Goal: Information Seeking & Learning: Learn about a topic

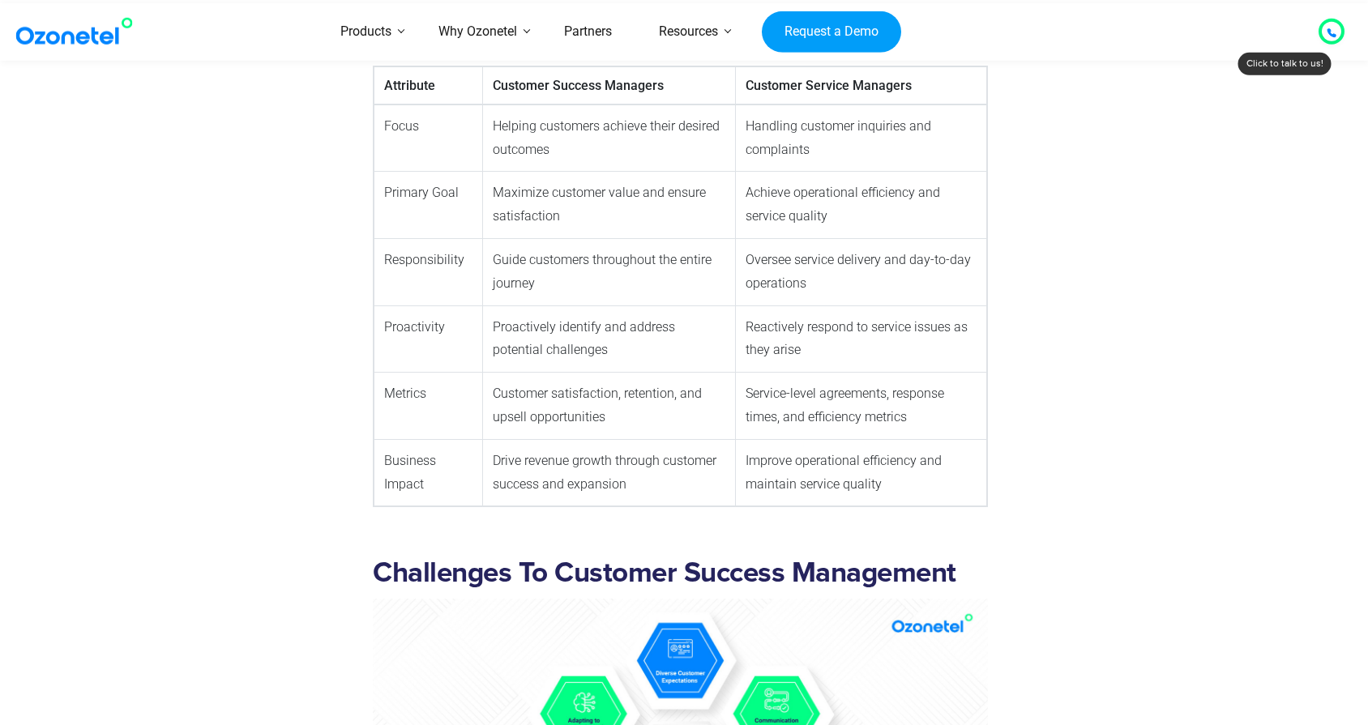
scroll to position [2623, 0]
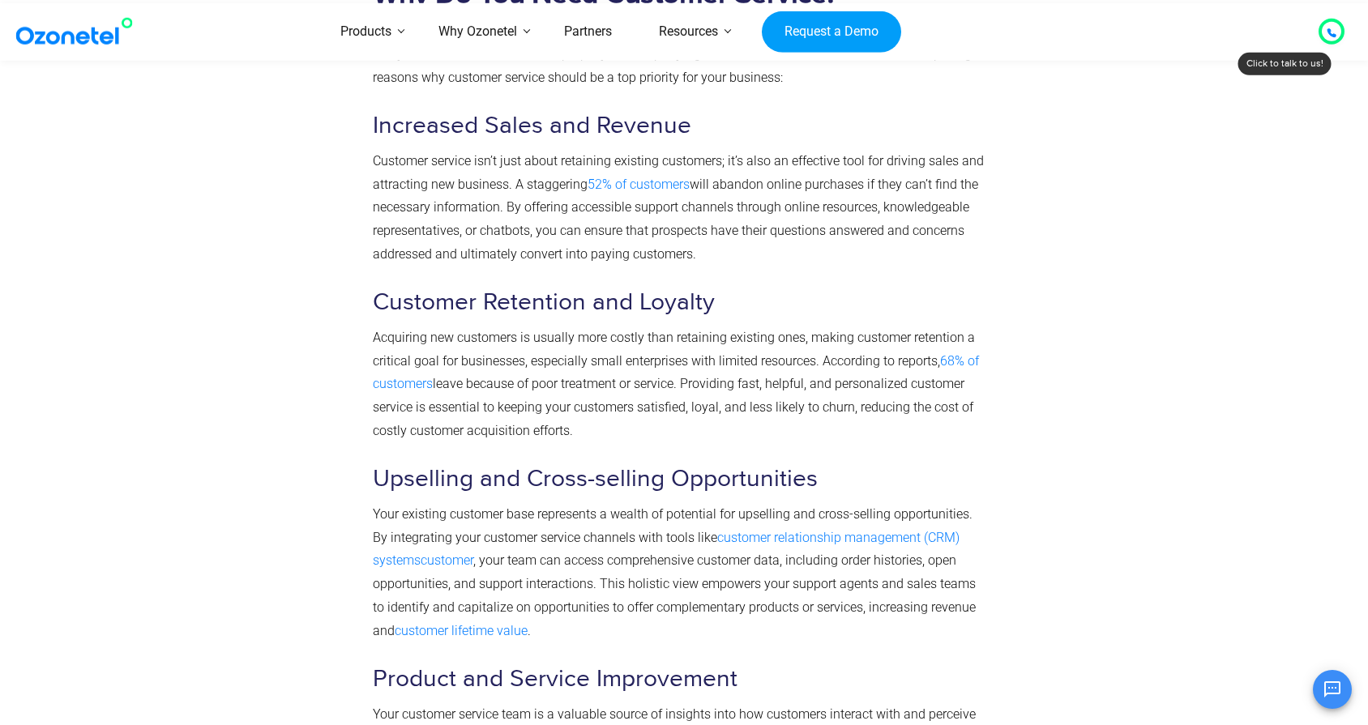
scroll to position [2469, 0]
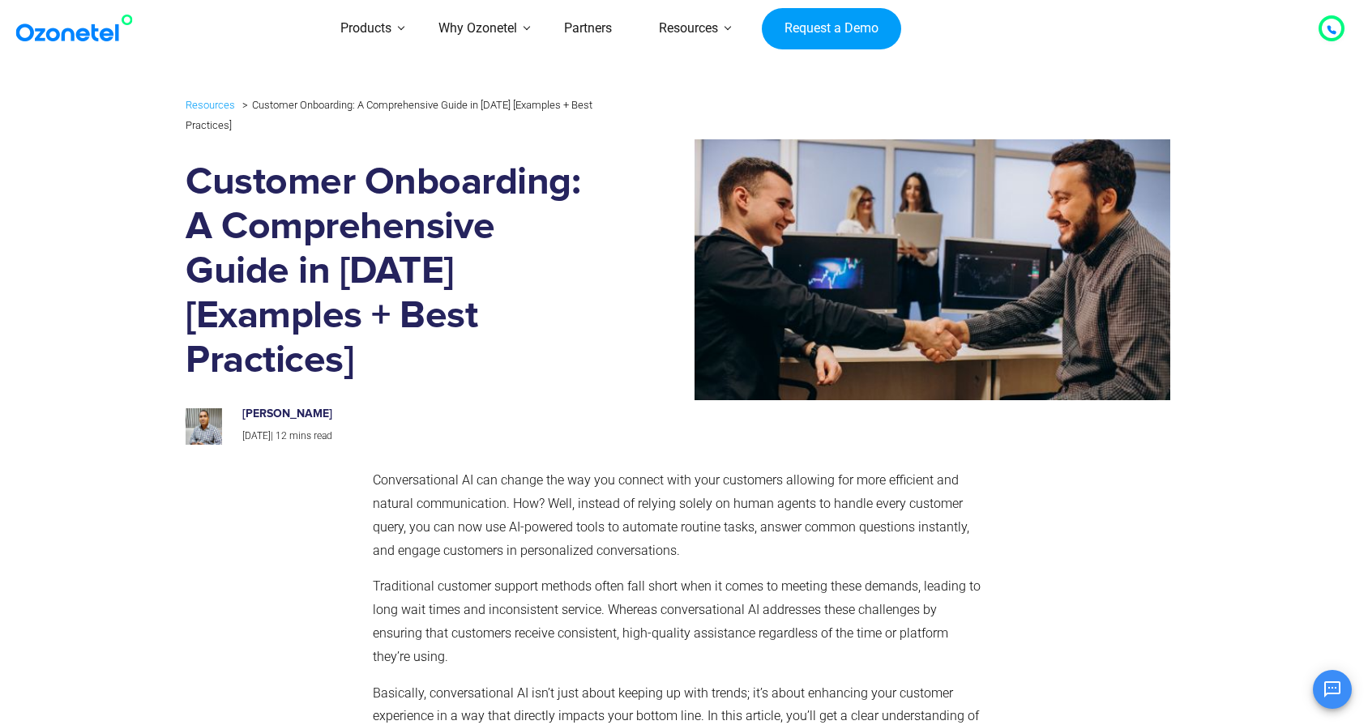
click at [73, 329] on section "Resources Customer Onboarding: A Comprehensive Guide in [DATE] [Examples + Best…" at bounding box center [684, 270] width 1368 height 366
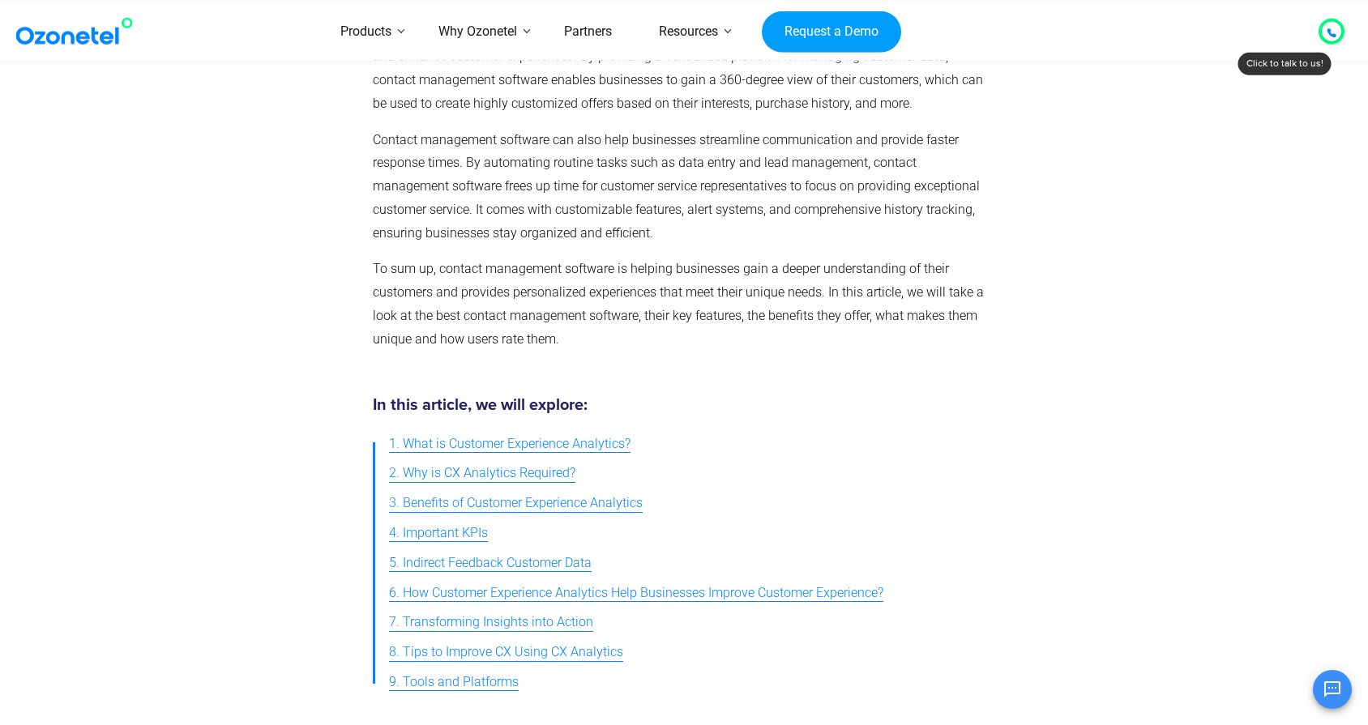
scroll to position [366, 0]
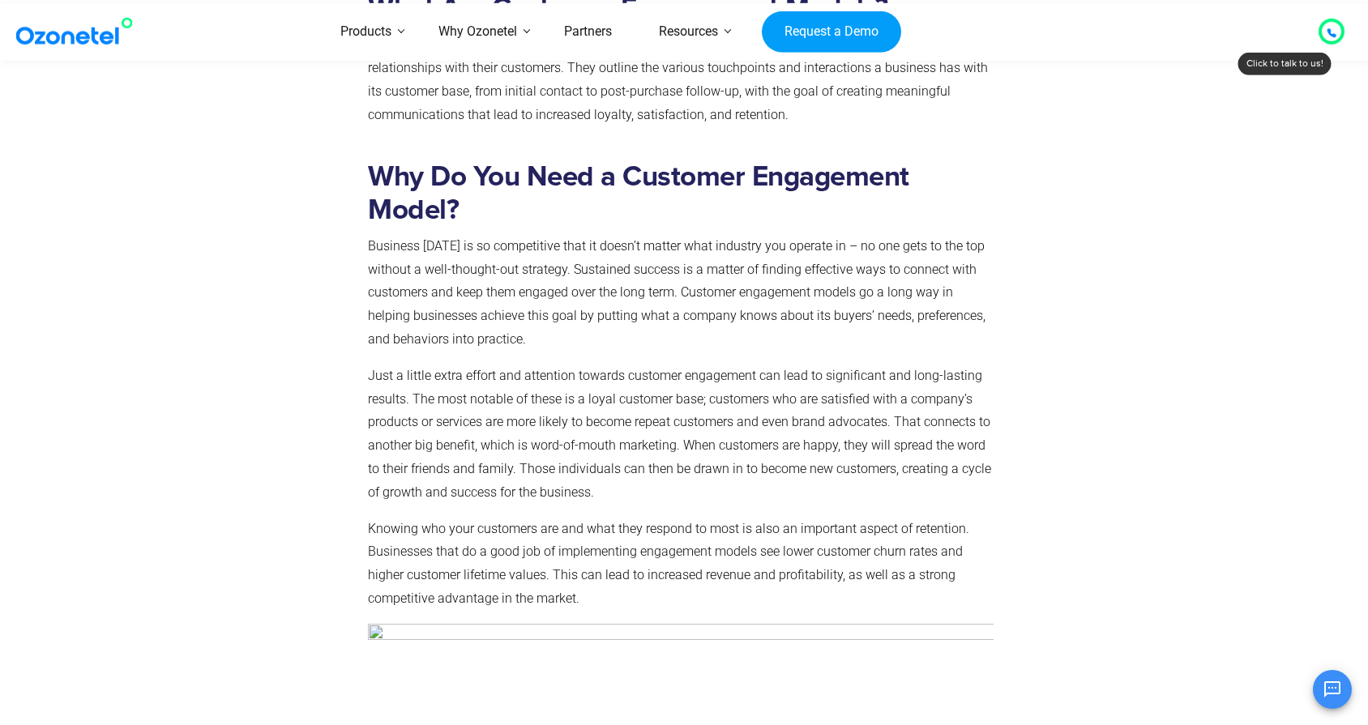
scroll to position [905, 0]
